Goal: Communication & Community: Share content

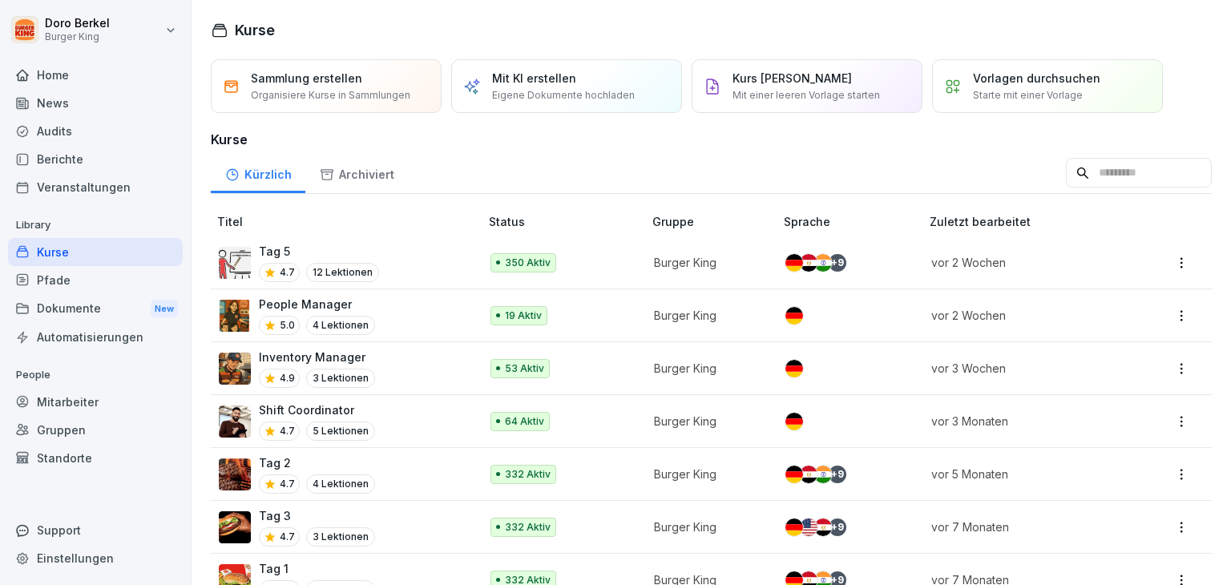
click at [70, 99] on div "News" at bounding box center [95, 103] width 175 height 28
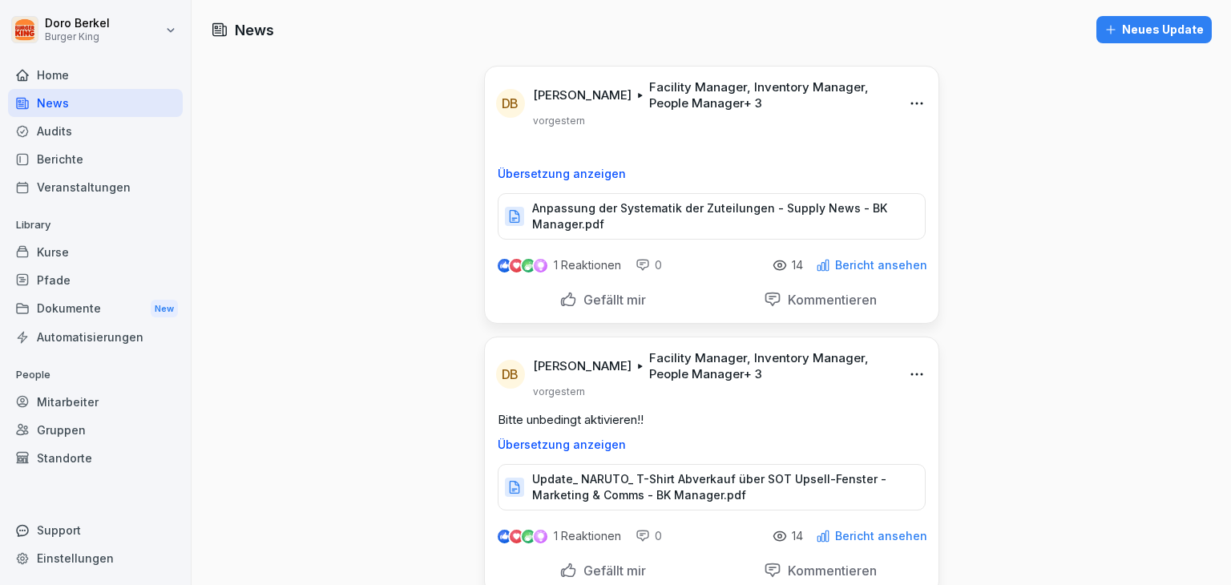
click at [1142, 28] on div "Neues Update" at bounding box center [1154, 30] width 99 height 18
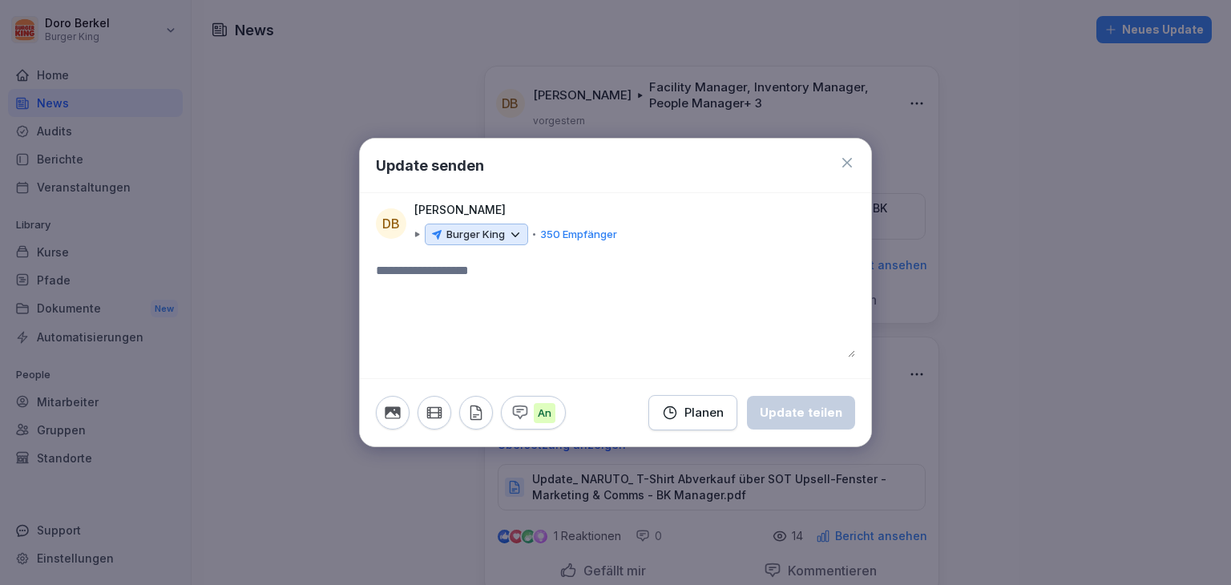
click at [483, 239] on p "Burger King" at bounding box center [476, 235] width 59 height 16
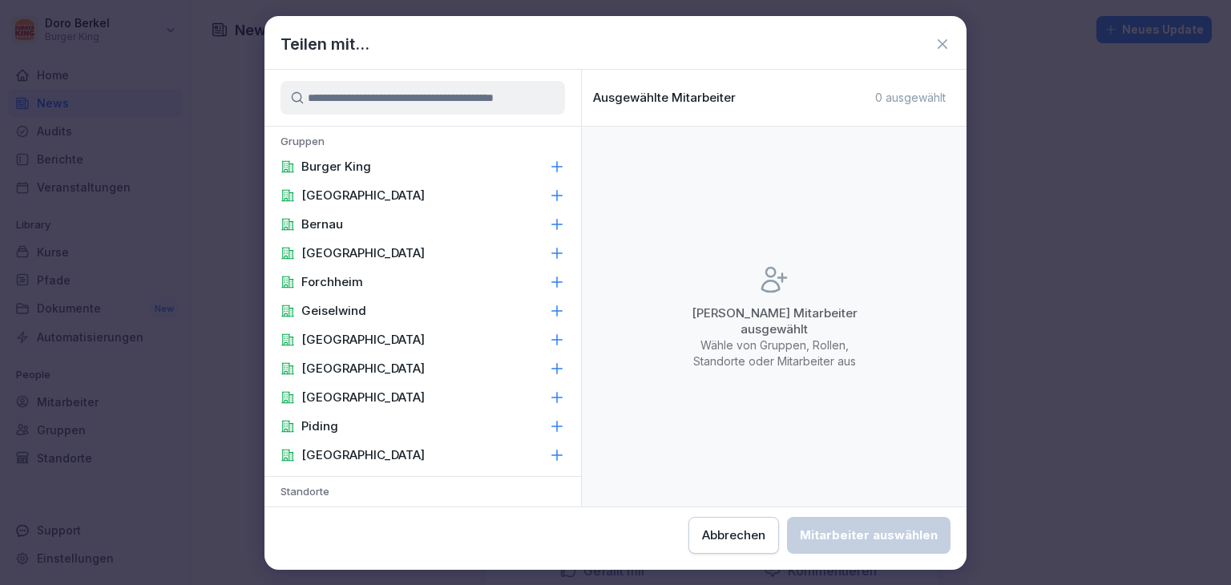
click at [366, 167] on p "Burger King" at bounding box center [336, 167] width 70 height 16
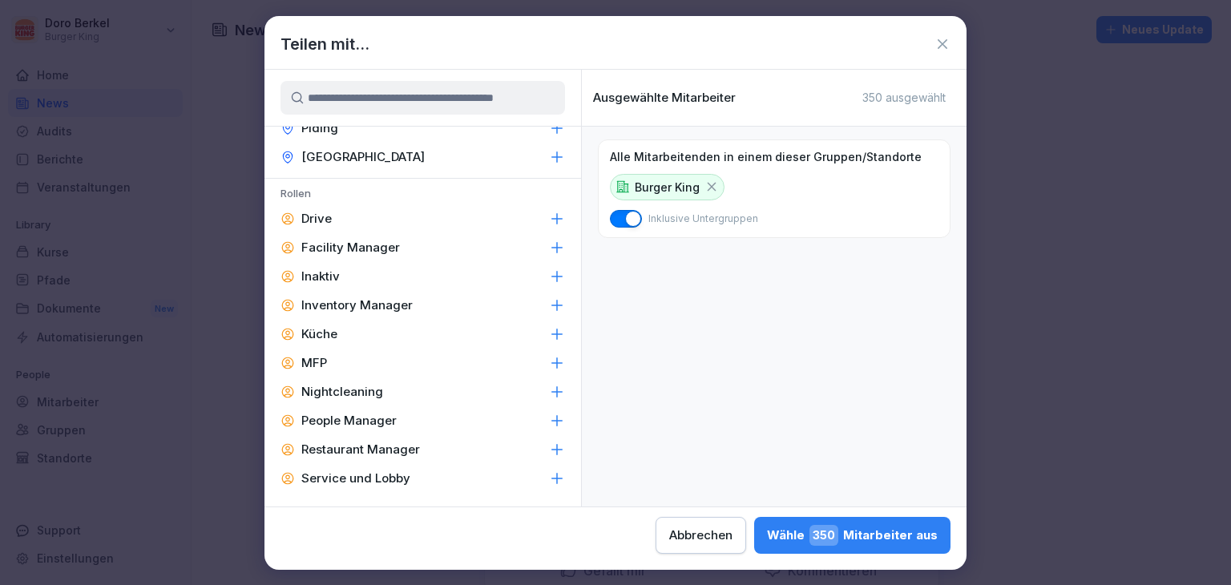
scroll to position [722, 0]
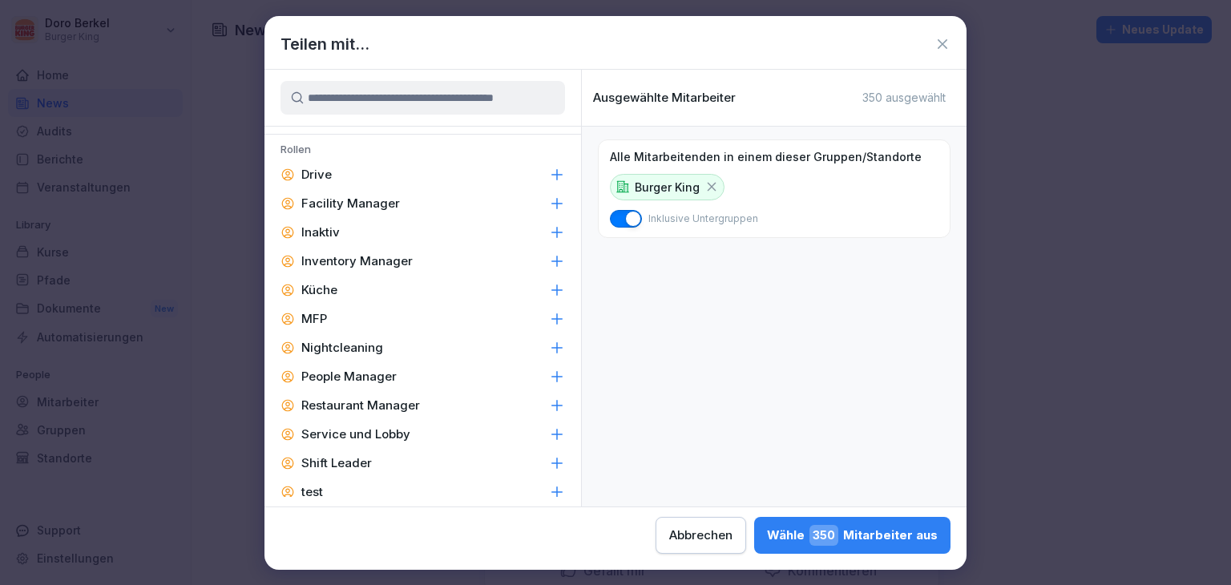
click at [378, 203] on p "Facility Manager" at bounding box center [350, 204] width 99 height 16
click at [379, 261] on p "Inventory Manager" at bounding box center [356, 261] width 111 height 16
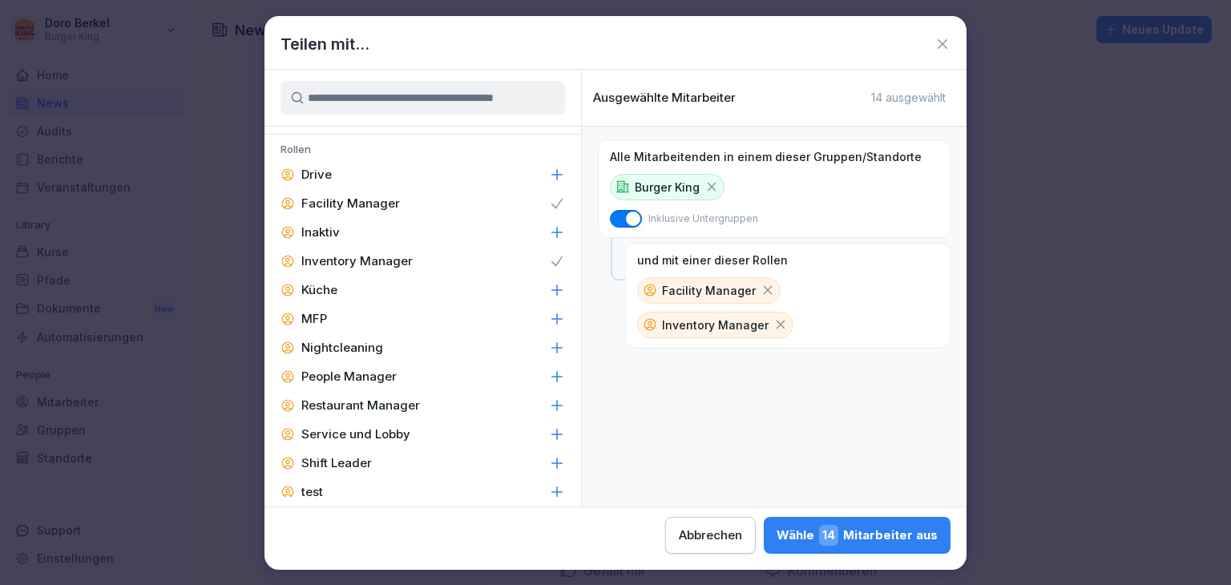
click at [369, 371] on p "People Manager" at bounding box center [348, 377] width 95 height 16
click at [370, 402] on p "Restaurant Manager" at bounding box center [360, 406] width 119 height 16
click at [350, 466] on p "Shift Leader" at bounding box center [336, 463] width 71 height 16
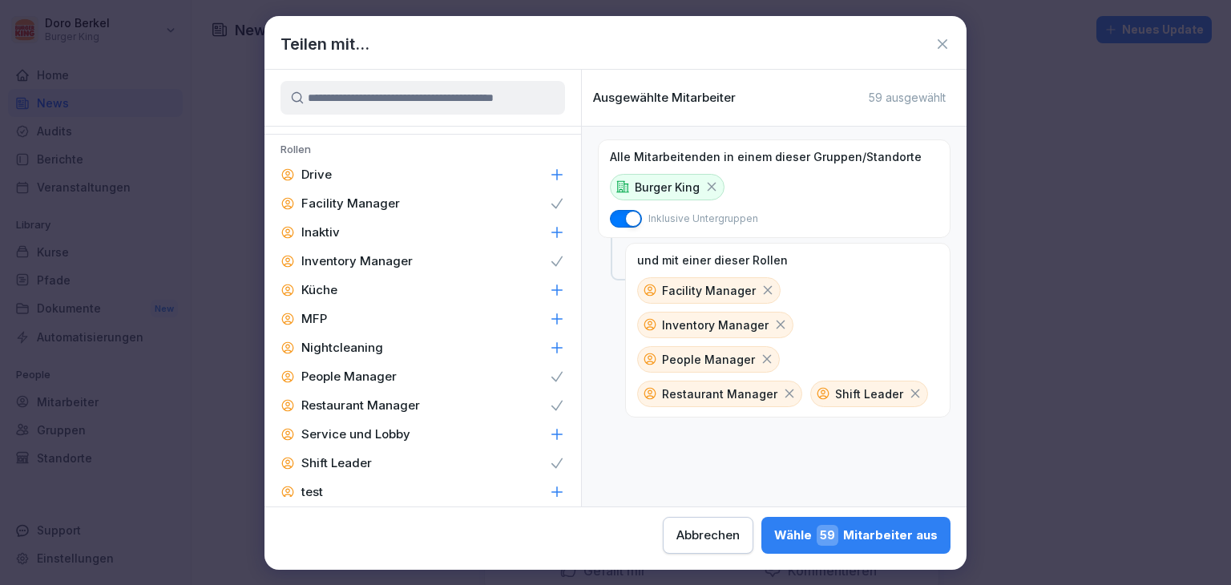
click at [905, 545] on button "[PERSON_NAME] 59 Mitarbeiter aus" at bounding box center [856, 535] width 189 height 37
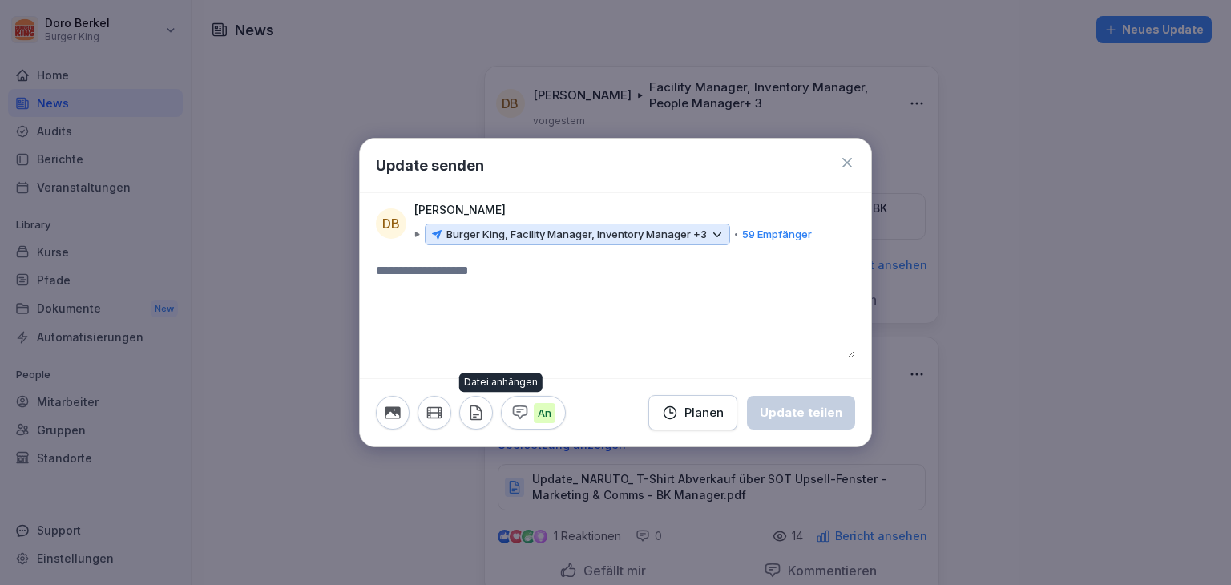
click at [487, 408] on button "button" at bounding box center [476, 413] width 34 height 34
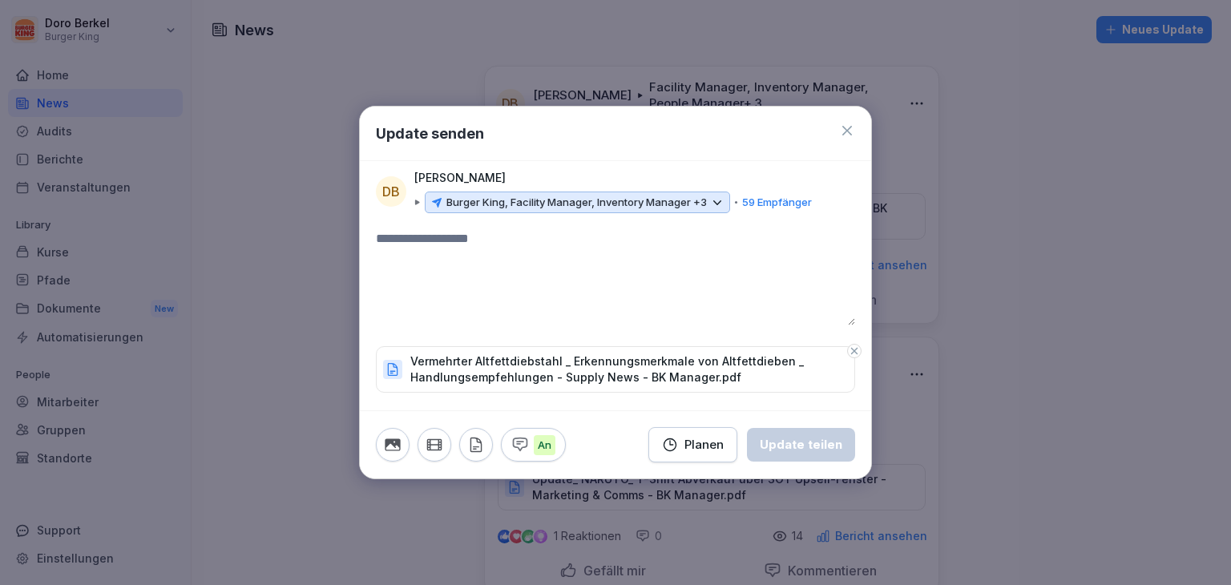
click at [452, 233] on textarea at bounding box center [615, 277] width 479 height 96
click at [798, 442] on div "Update teilen" at bounding box center [801, 445] width 83 height 18
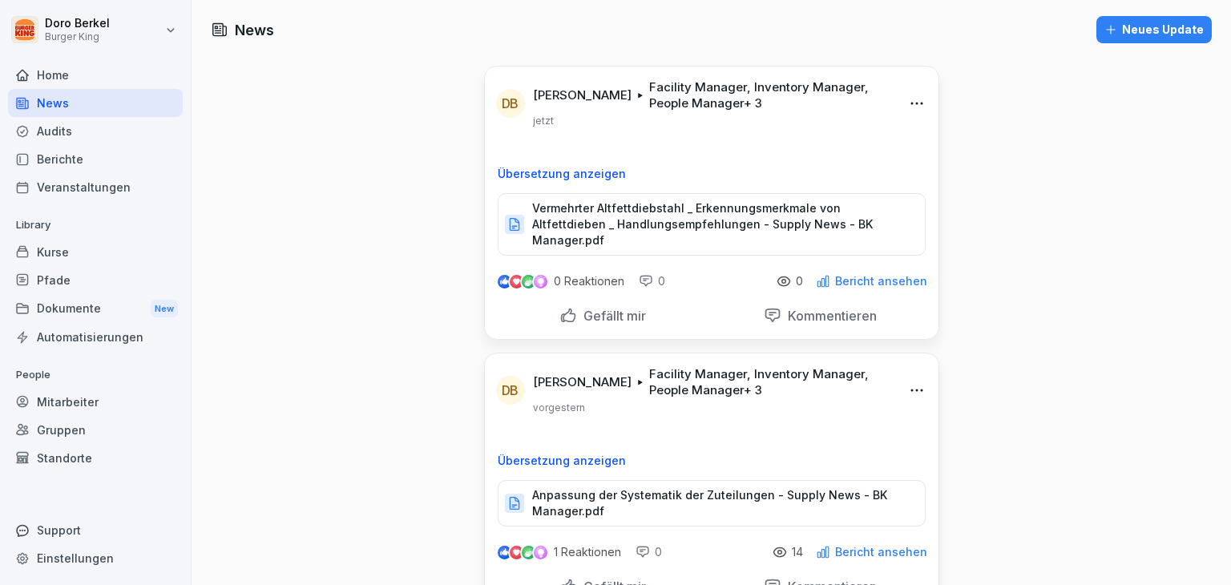
click at [96, 316] on div "Dokumente New" at bounding box center [95, 309] width 175 height 30
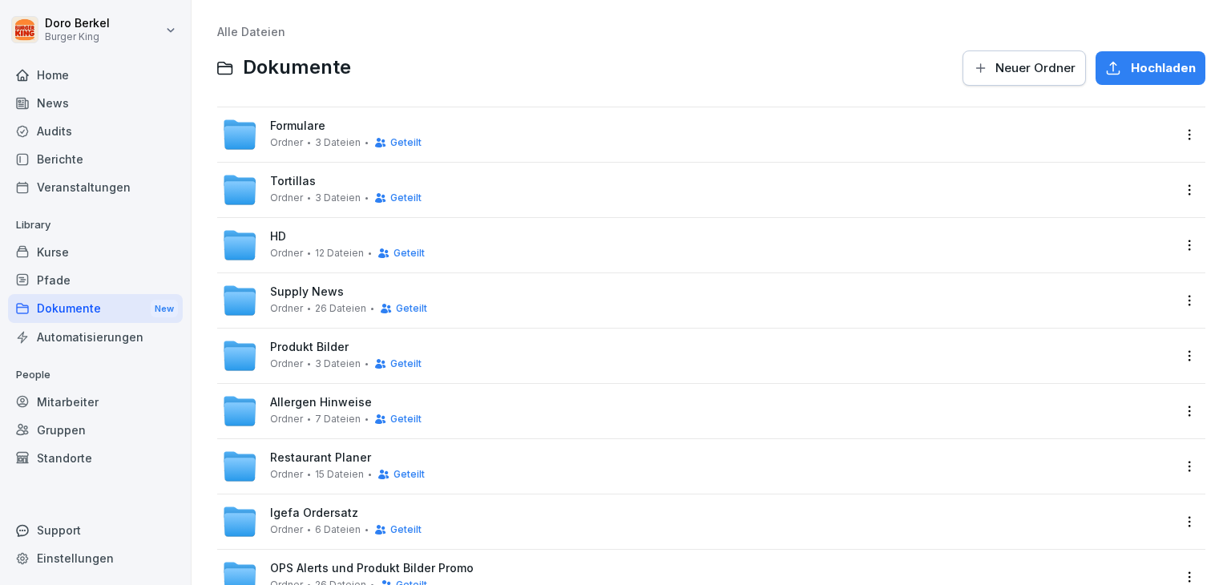
click at [324, 297] on span "Supply News" at bounding box center [307, 292] width 74 height 14
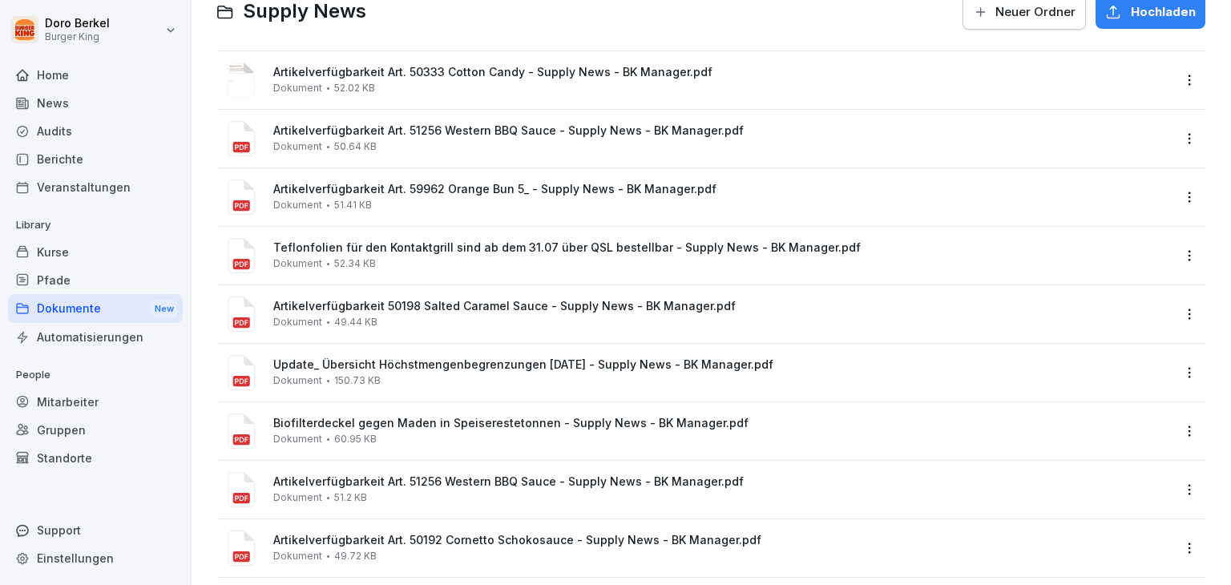
scroll to position [38, 0]
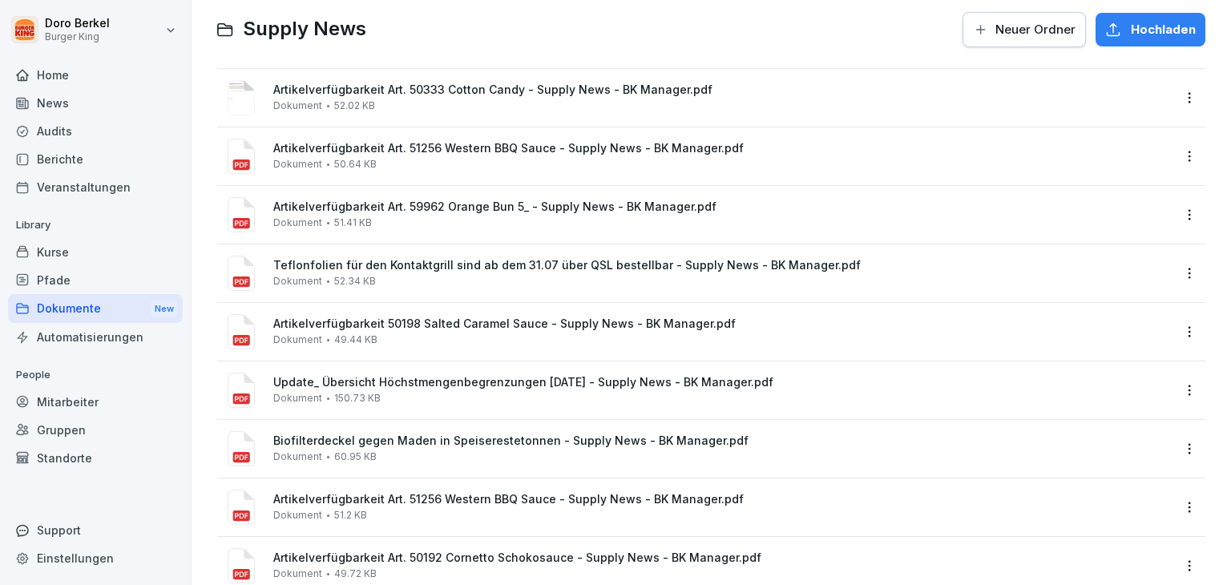
click at [1133, 34] on span "Hochladen" at bounding box center [1163, 30] width 65 height 18
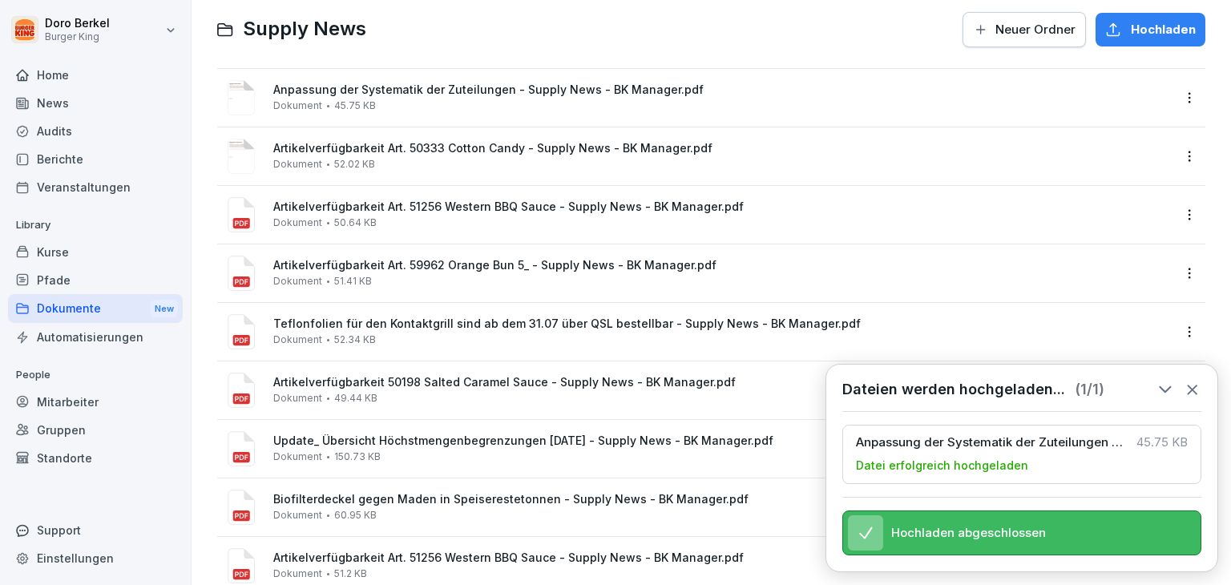
click at [113, 306] on div "Dokumente New" at bounding box center [95, 309] width 175 height 30
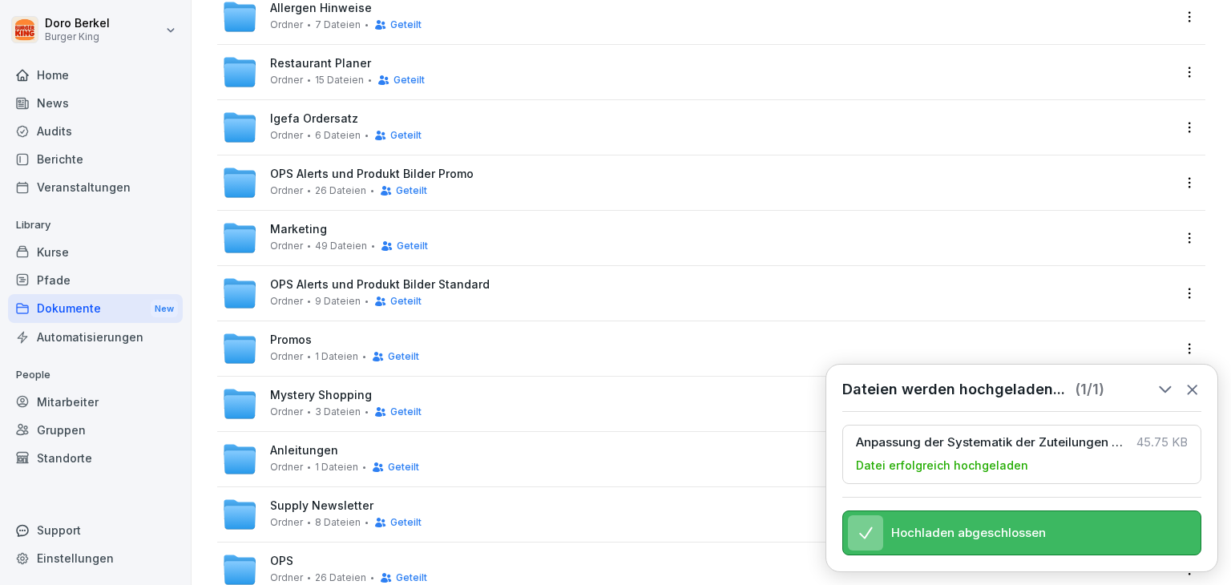
scroll to position [401, 0]
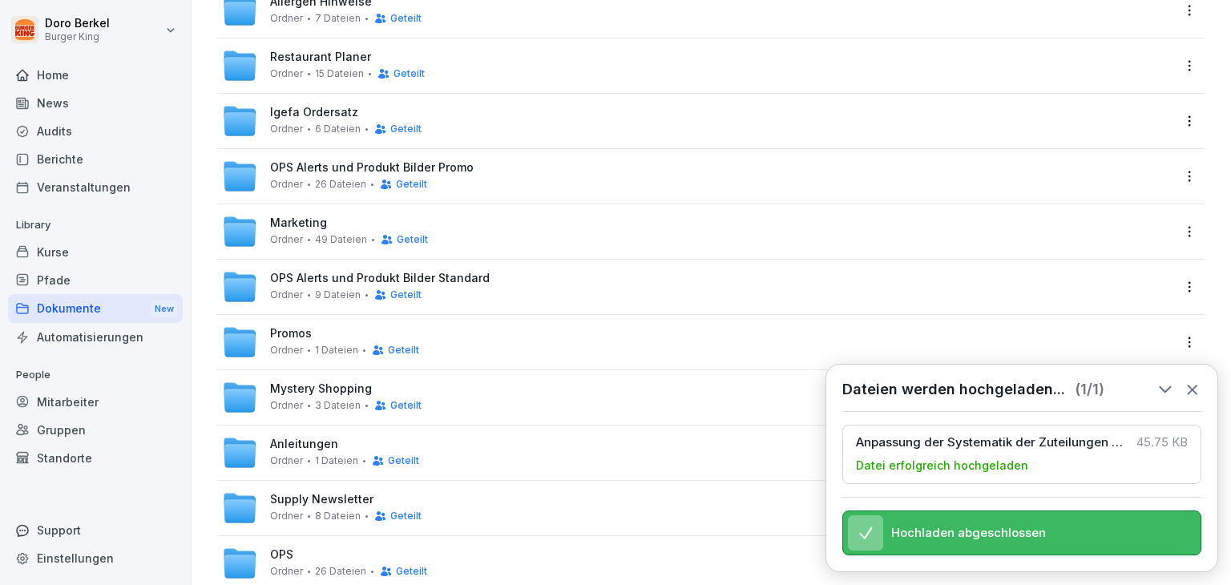
click at [320, 225] on span "Marketing" at bounding box center [298, 223] width 57 height 14
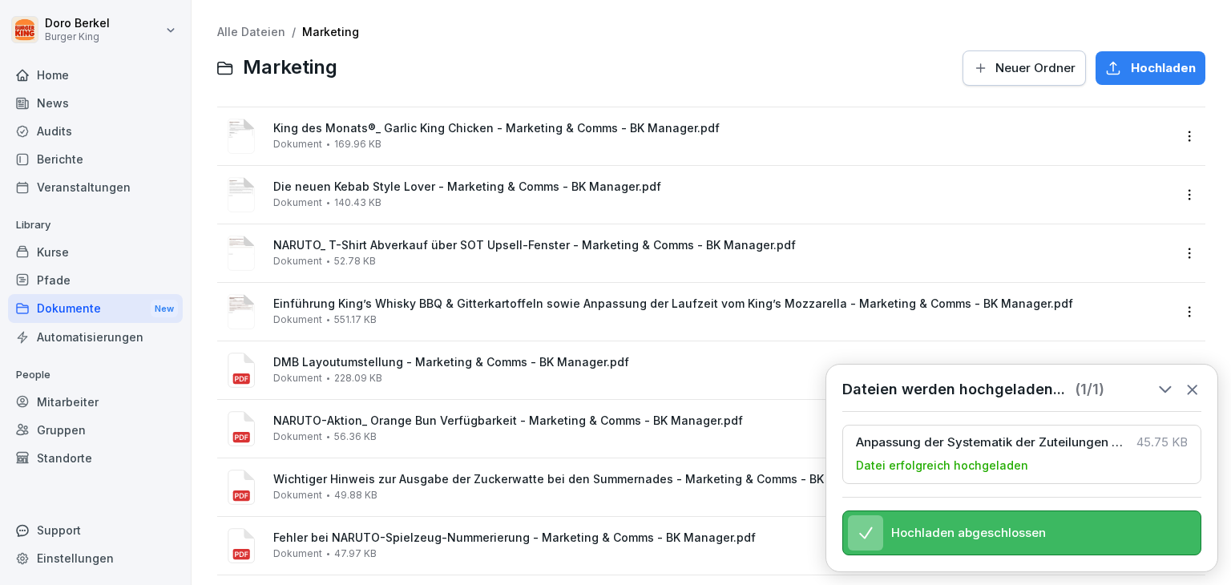
click at [1131, 67] on span "Hochladen" at bounding box center [1163, 68] width 65 height 18
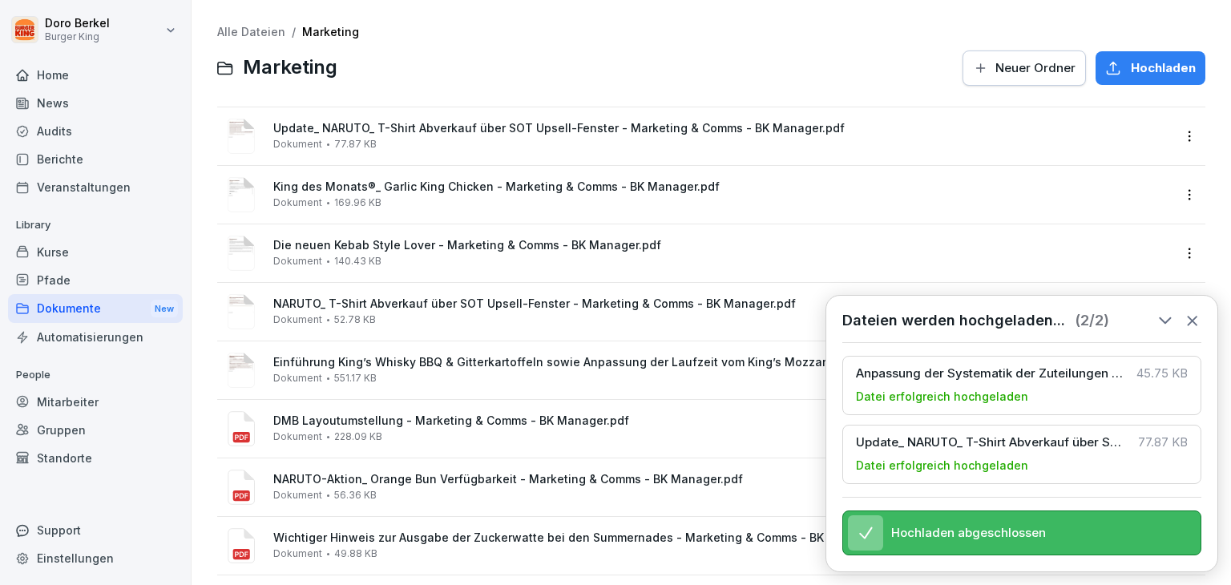
click at [1114, 66] on div "Hochladen" at bounding box center [1151, 68] width 91 height 18
click at [245, 34] on link "Alle Dateien" at bounding box center [251, 32] width 68 height 14
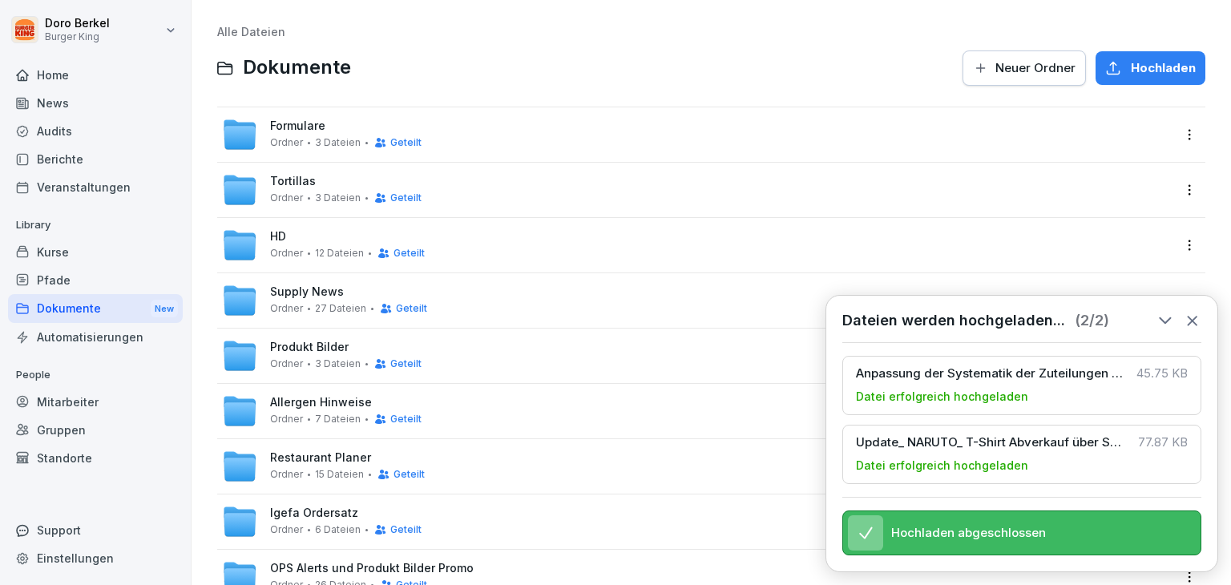
click at [310, 294] on span "Supply News" at bounding box center [307, 292] width 74 height 14
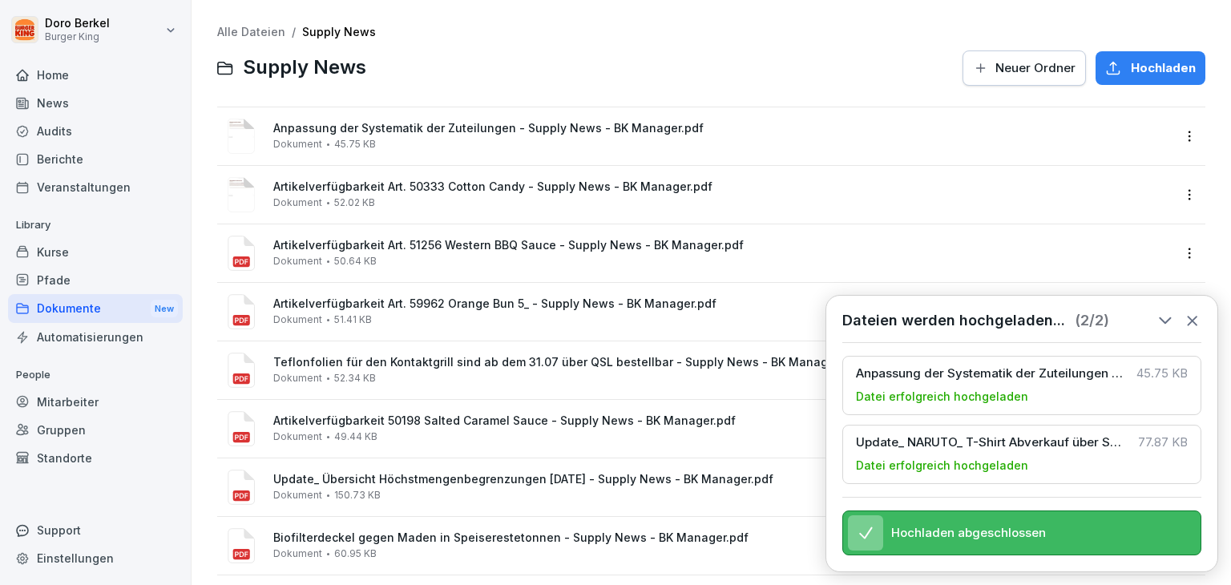
click at [1131, 65] on span "Hochladen" at bounding box center [1163, 68] width 65 height 18
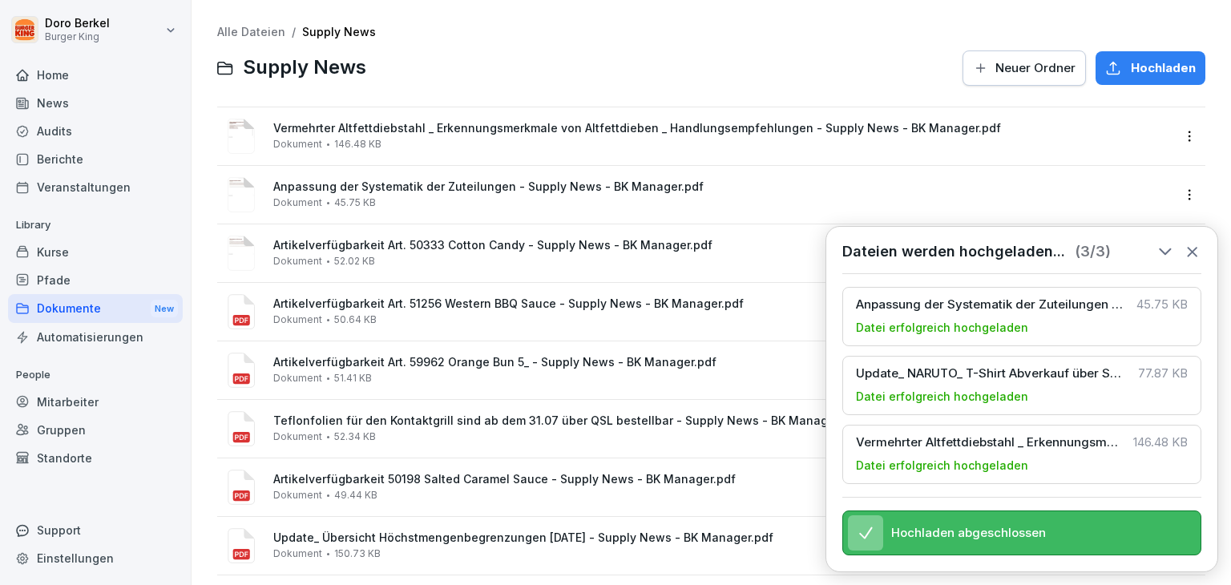
click at [66, 102] on div "News" at bounding box center [95, 103] width 175 height 28
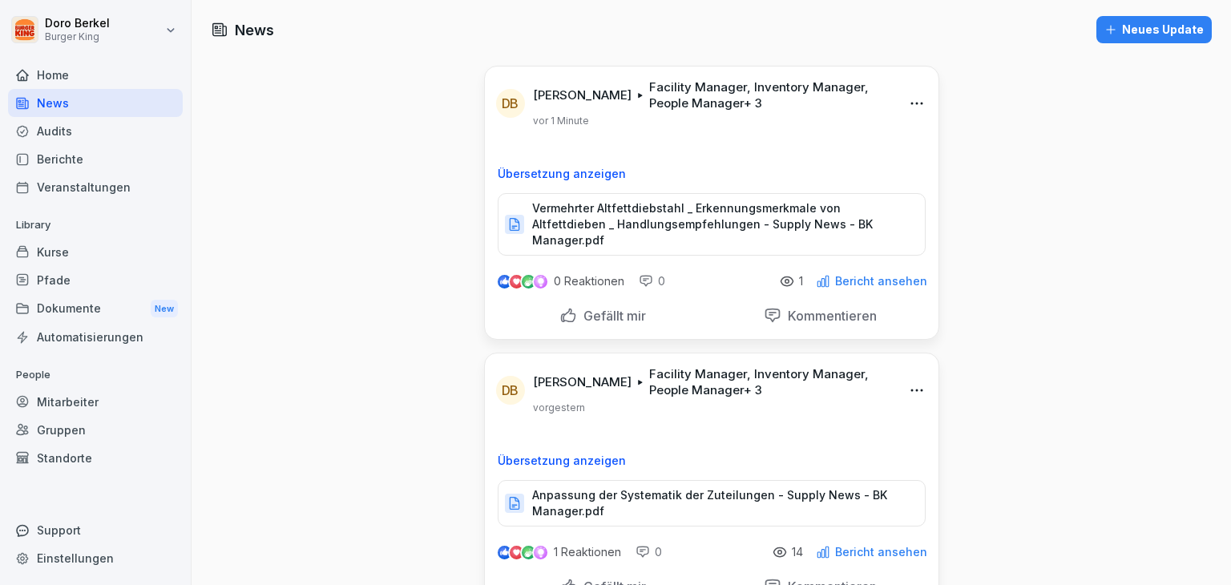
click at [77, 67] on div "Home" at bounding box center [95, 75] width 175 height 28
